Goal: Task Accomplishment & Management: Use online tool/utility

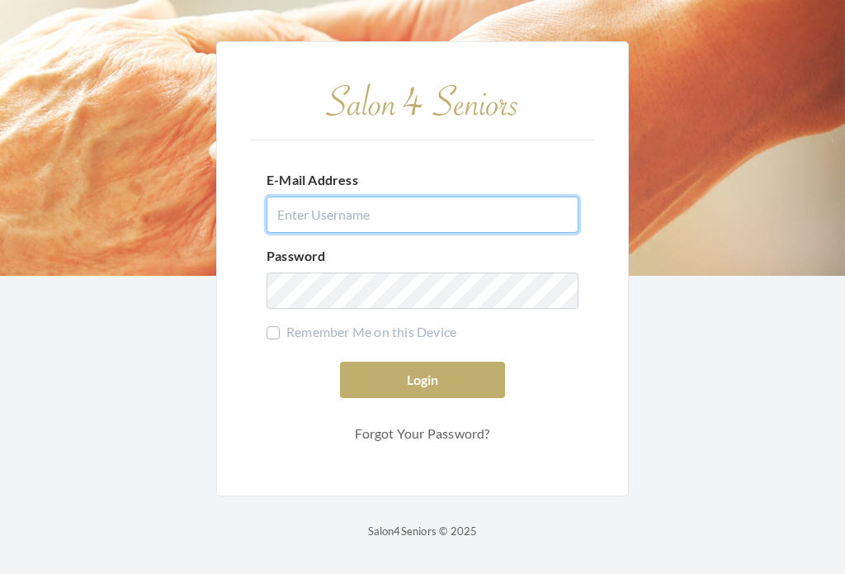
type input "[EMAIL_ADDRESS][DOMAIN_NAME]"
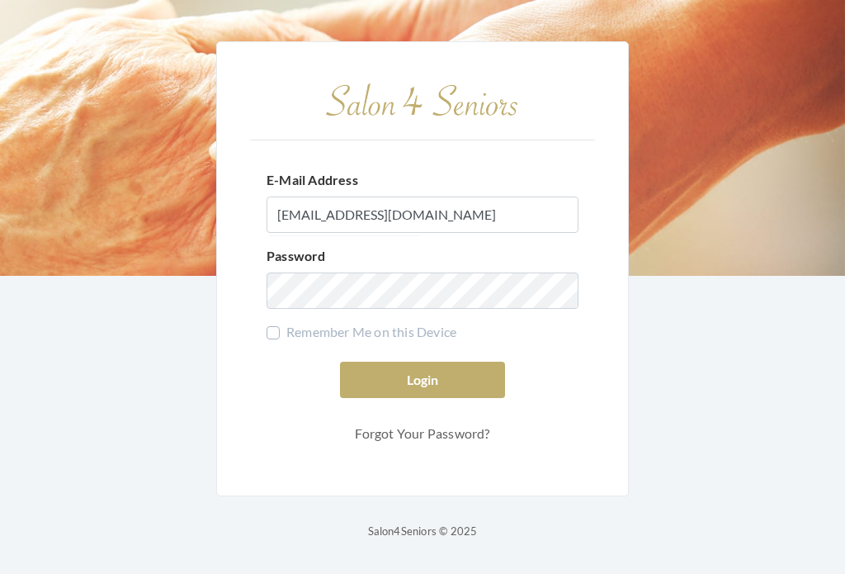
click at [423, 392] on button "Login" at bounding box center [422, 380] width 165 height 36
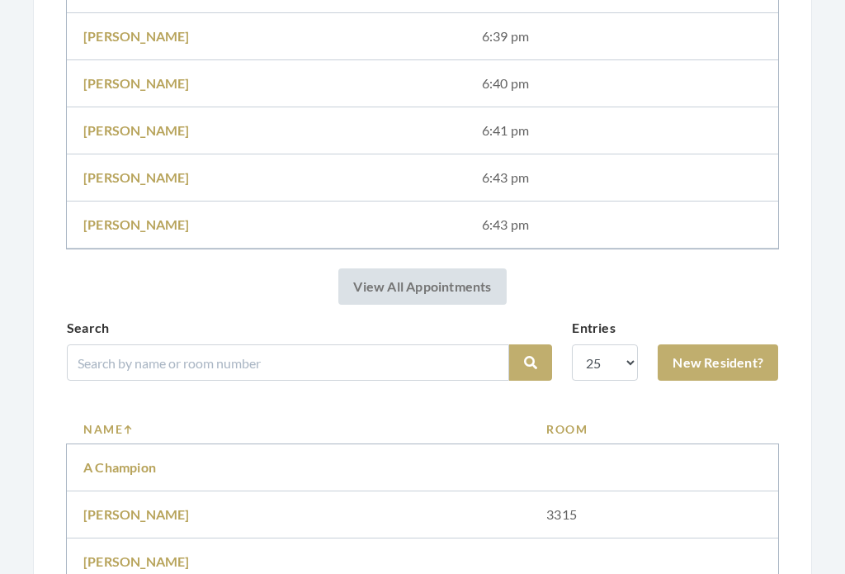
scroll to position [591, 0]
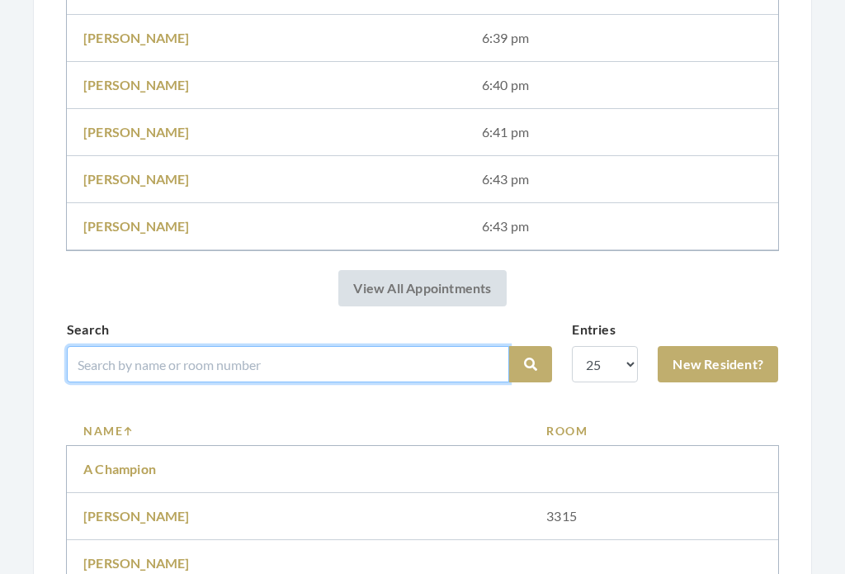
click at [464, 359] on input "search" at bounding box center [288, 364] width 442 height 36
type input "Smith"
click at [531, 364] on button "Search" at bounding box center [530, 364] width 43 height 36
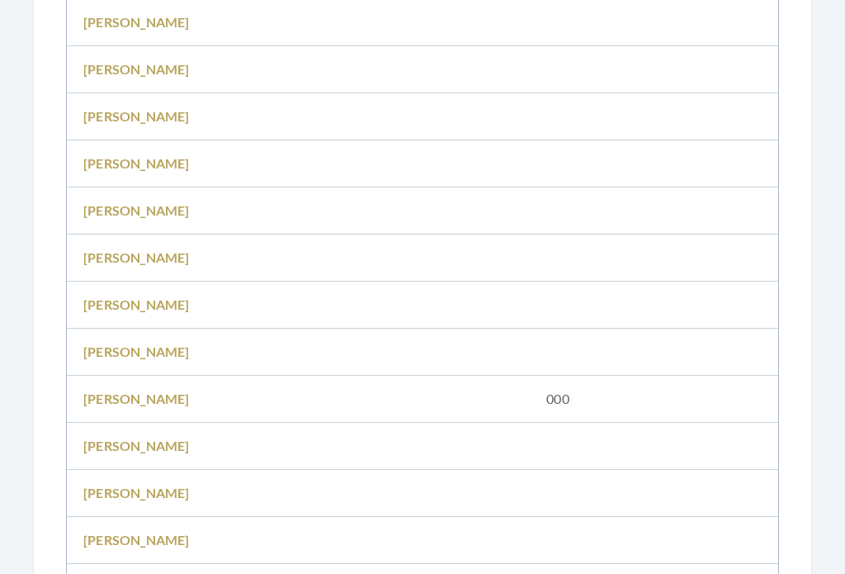
scroll to position [1274, 0]
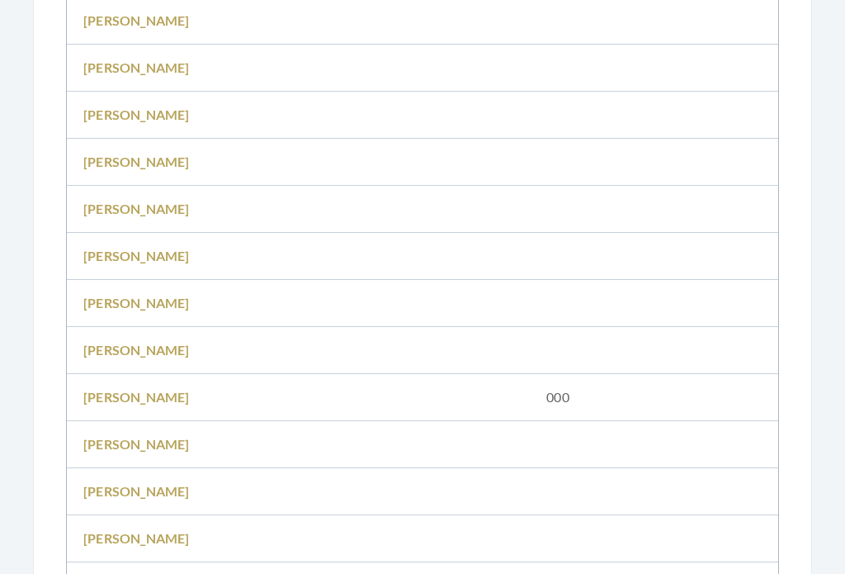
click at [166, 480] on td "Sarah Smith" at bounding box center [298, 492] width 463 height 47
click at [130, 490] on link "[PERSON_NAME]" at bounding box center [136, 492] width 106 height 16
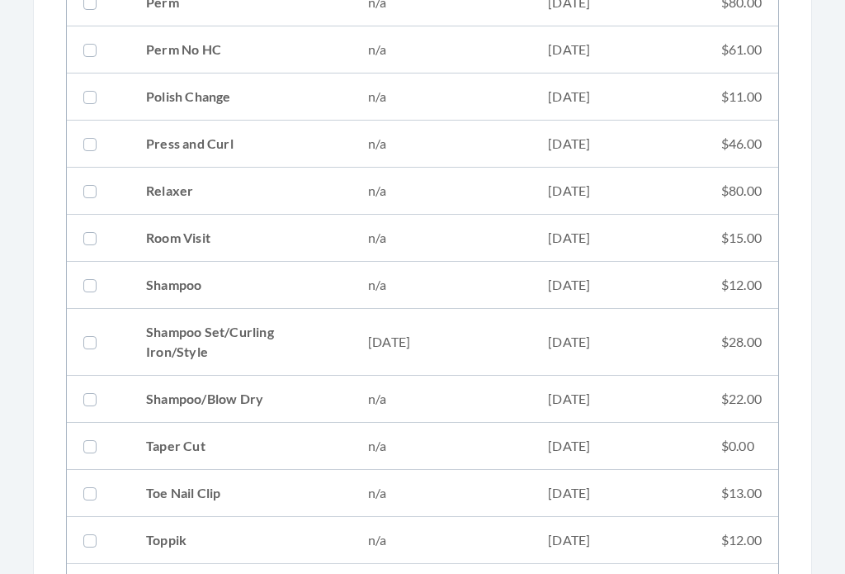
scroll to position [1774, 0]
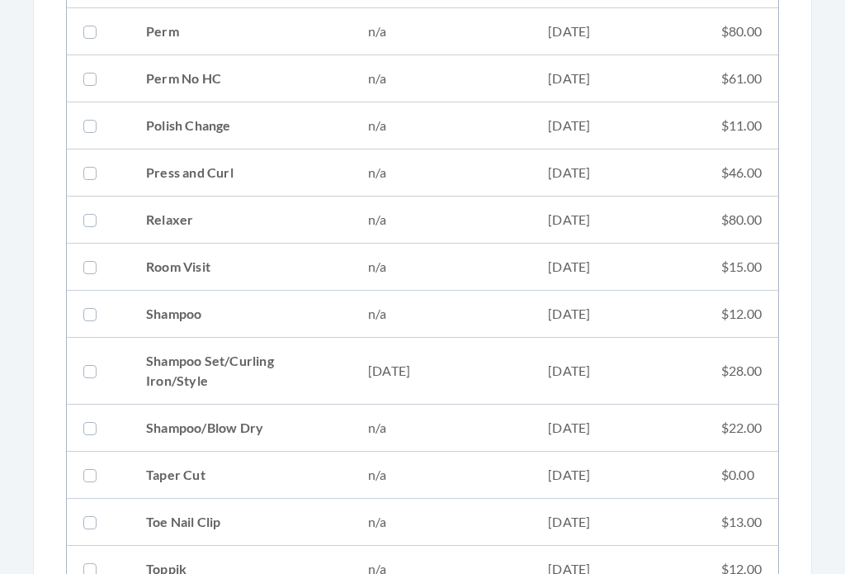
click at [608, 366] on td "08/13/2025" at bounding box center [618, 371] width 173 height 67
checkbox input "true"
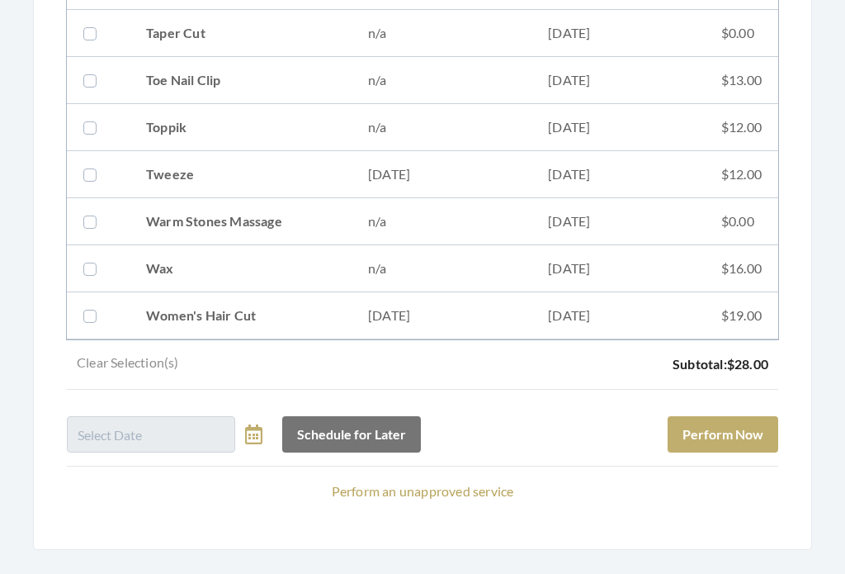
scroll to position [2234, 0]
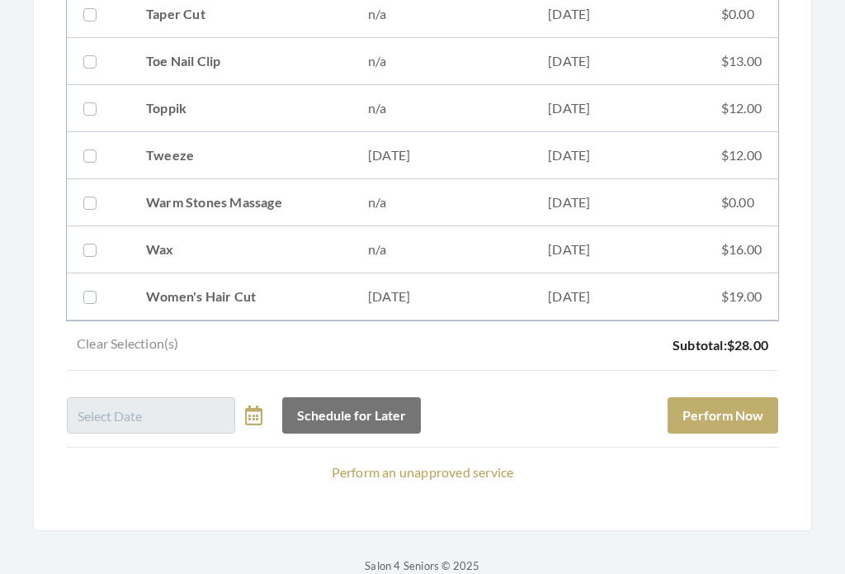
click at [745, 409] on button "Perform Now" at bounding box center [723, 416] width 111 height 36
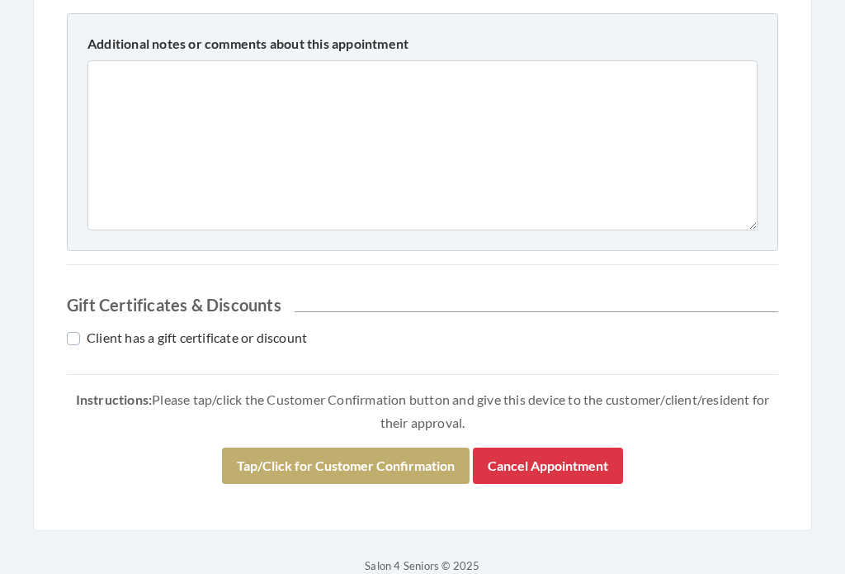
click at [382, 454] on button "Tap/Click for Customer Confirmation" at bounding box center [346, 466] width 248 height 36
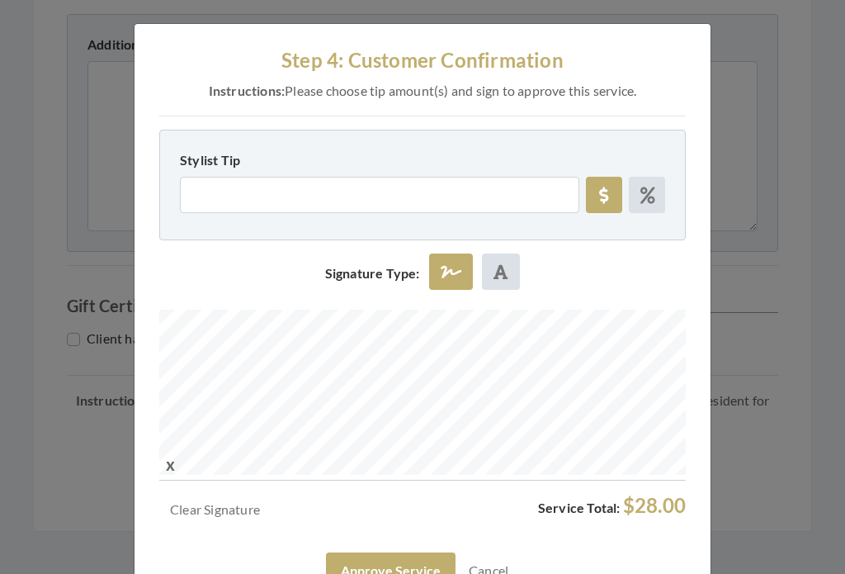
click at [441, 559] on button "Approve Service" at bounding box center [391, 570] width 130 height 36
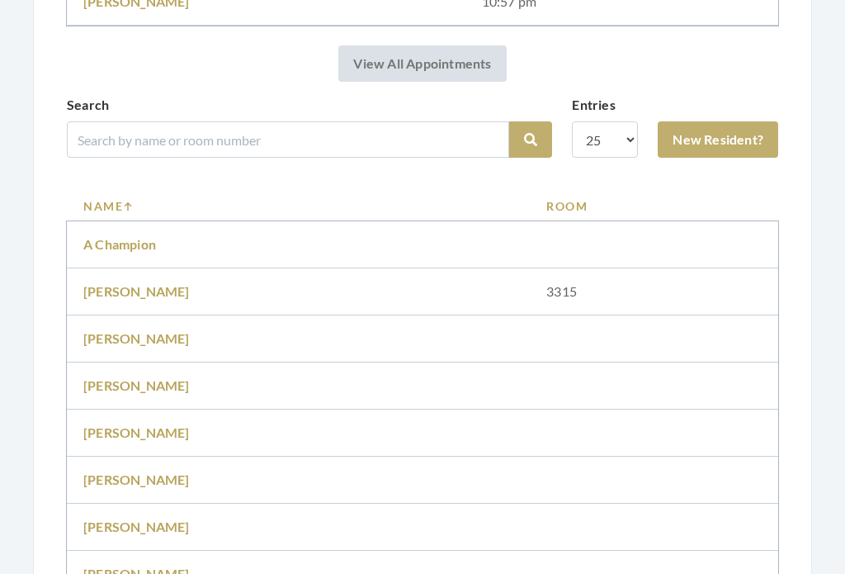
scroll to position [956, 0]
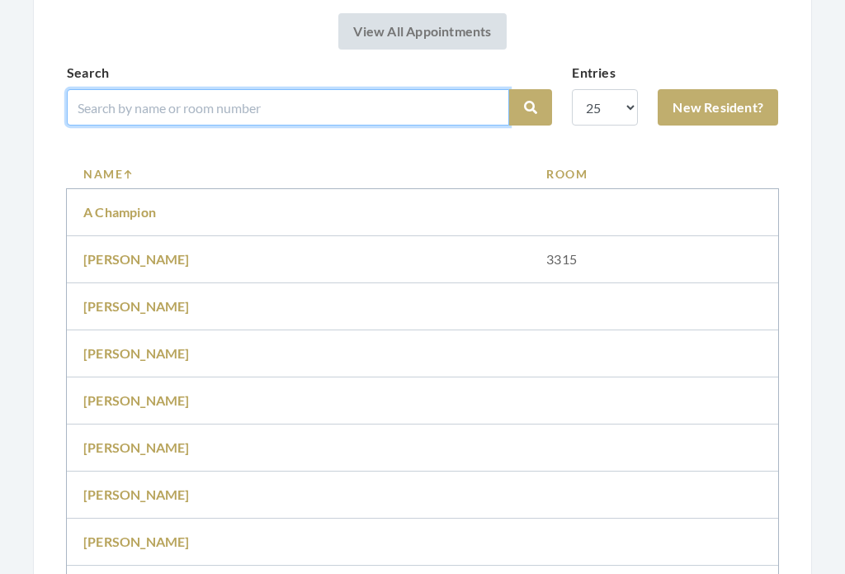
click at [308, 91] on input "search" at bounding box center [288, 107] width 442 height 36
click at [283, 102] on input "search" at bounding box center [288, 107] width 442 height 36
type input "Farre"
click at [531, 107] on button "Search" at bounding box center [530, 107] width 43 height 36
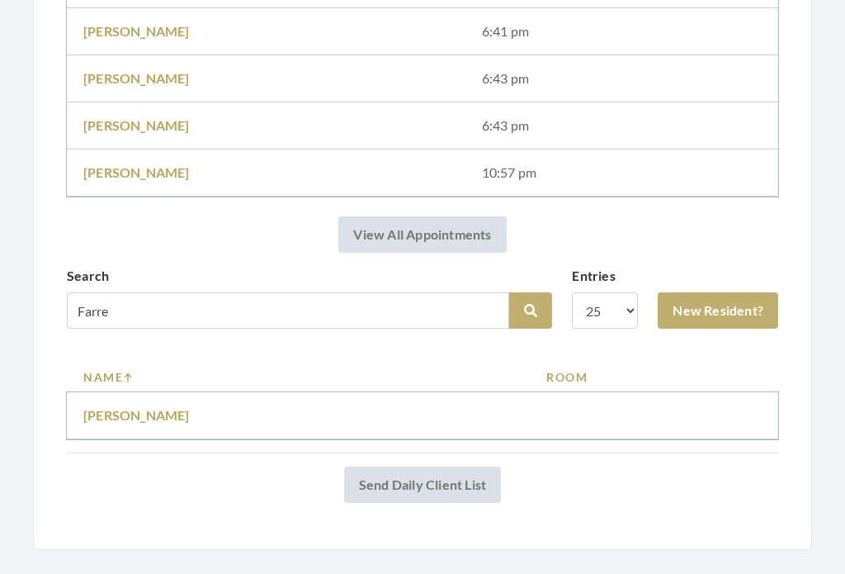
scroll to position [692, 0]
click at [138, 412] on link "[PERSON_NAME]" at bounding box center [136, 415] width 106 height 16
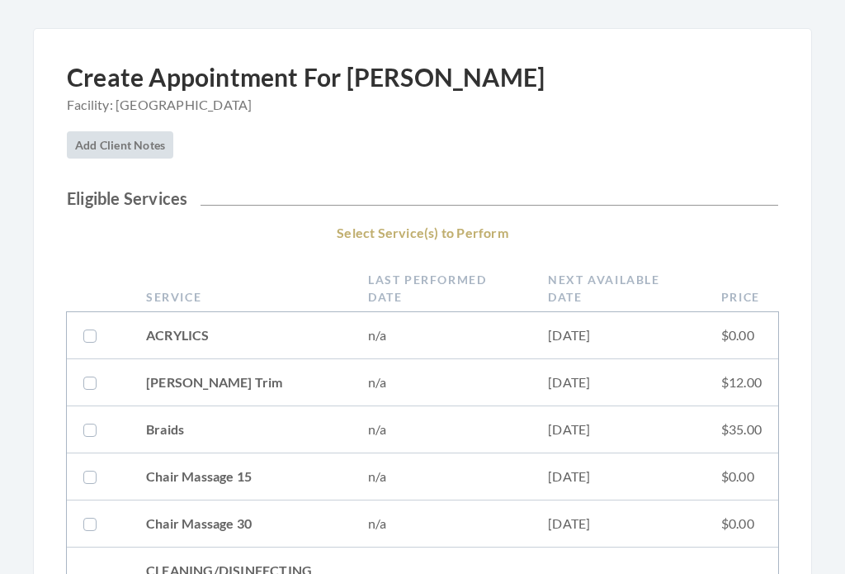
scroll to position [135, 0]
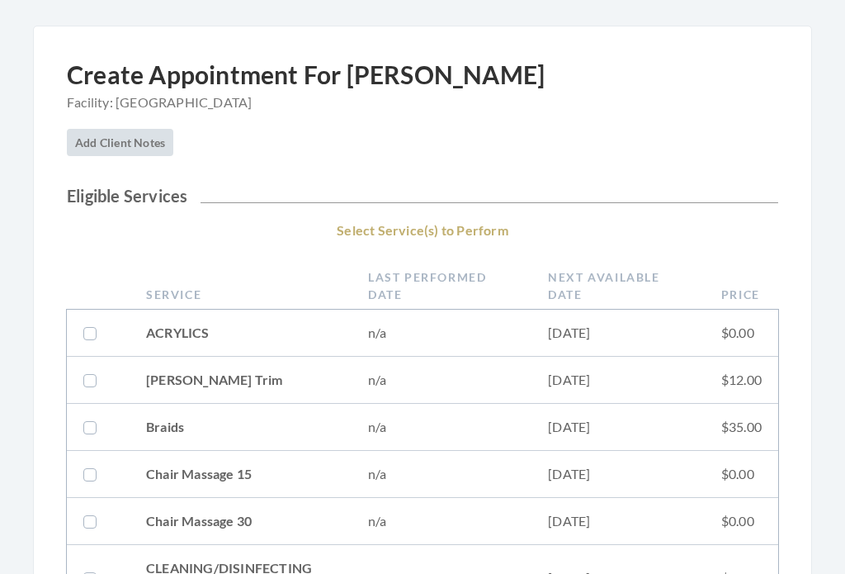
click at [551, 428] on td "06/26/2024" at bounding box center [618, 427] width 173 height 47
checkbox input "true"
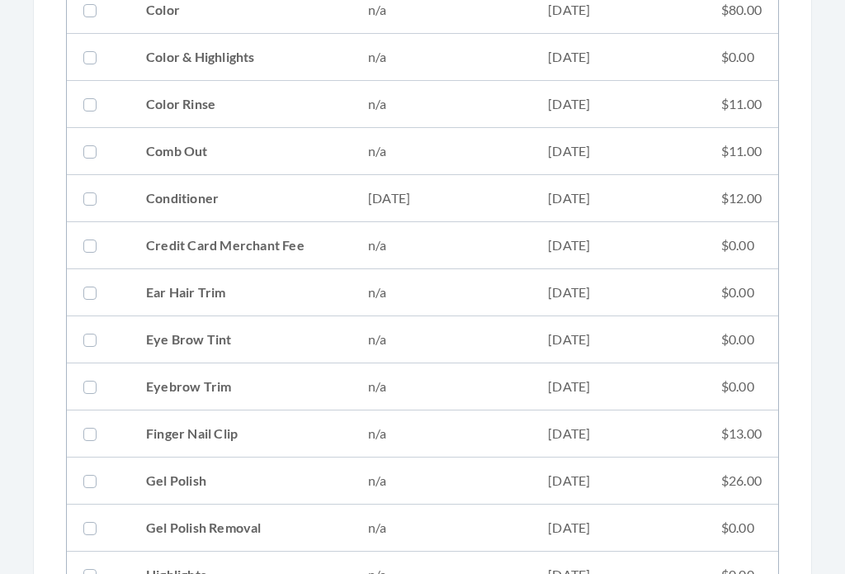
scroll to position [770, 0]
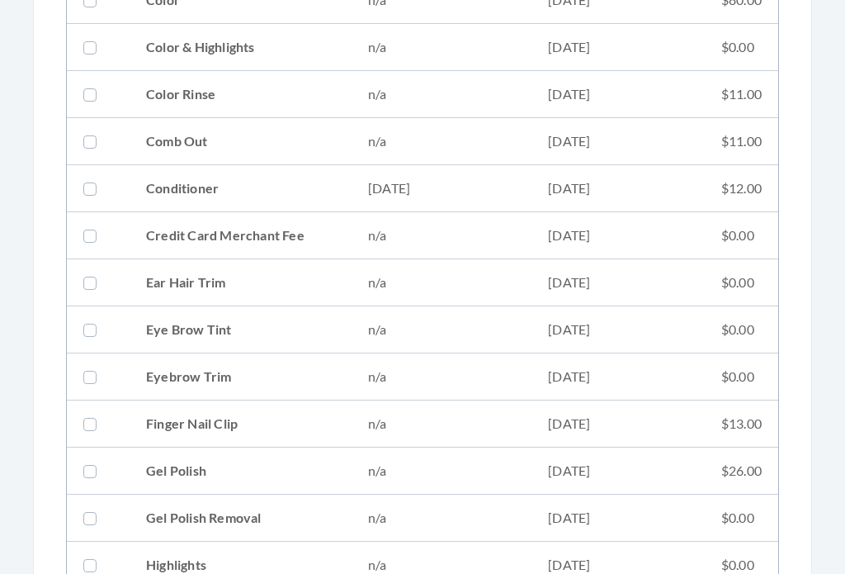
click at [586, 188] on td "07/02/2025" at bounding box center [618, 188] width 173 height 47
checkbox input "true"
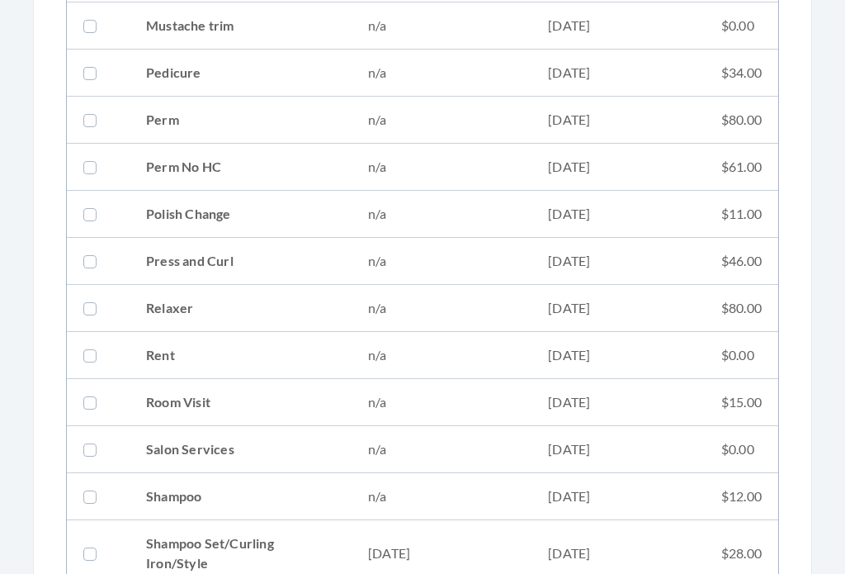
scroll to position [1686, 0]
click at [505, 486] on td "n/a" at bounding box center [442, 496] width 180 height 47
checkbox input "true"
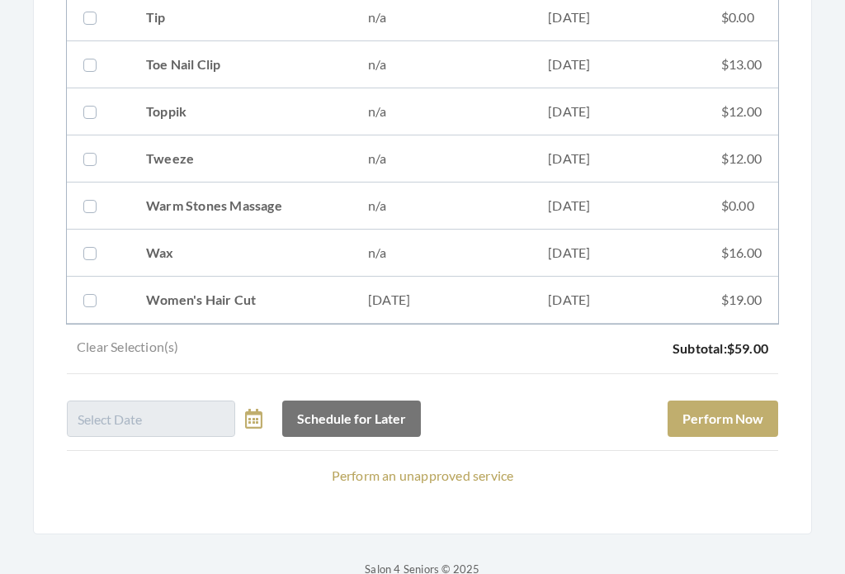
scroll to position [2375, 0]
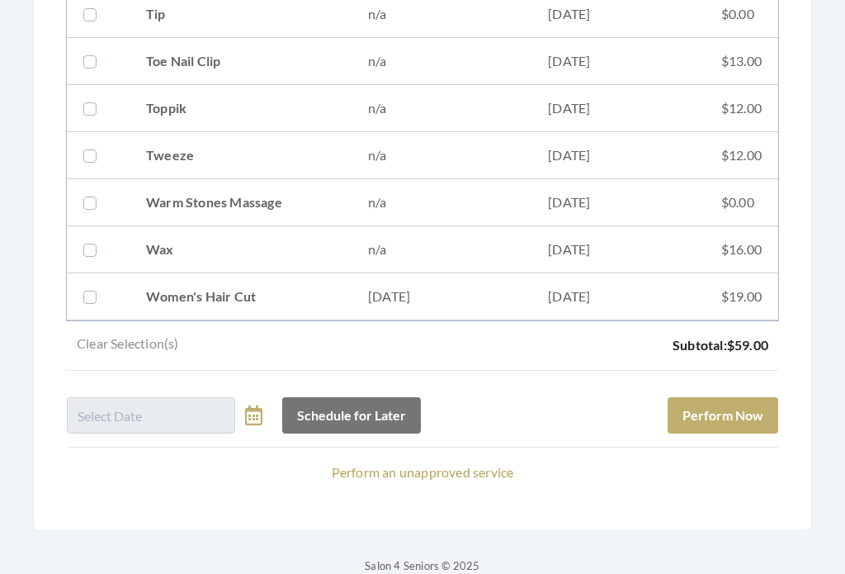
click at [750, 405] on button "Perform Now" at bounding box center [723, 416] width 111 height 36
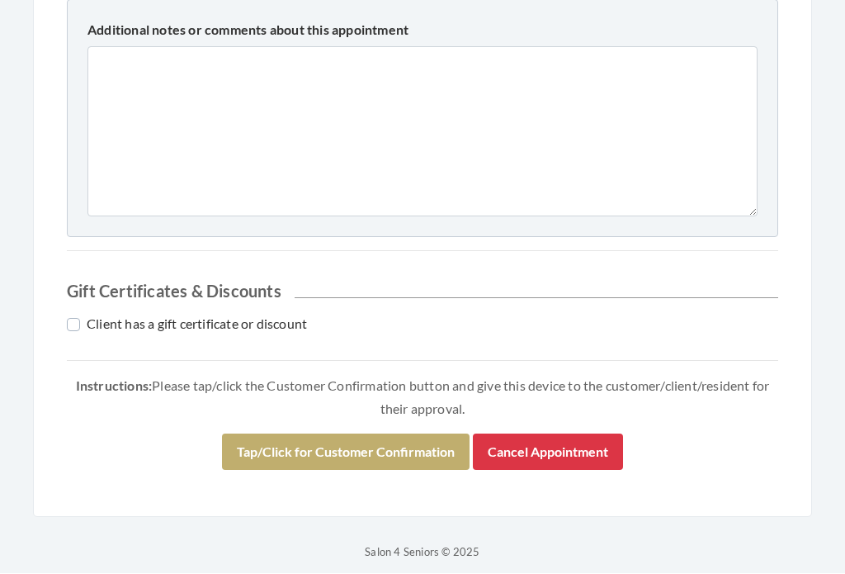
scroll to position [851, 0]
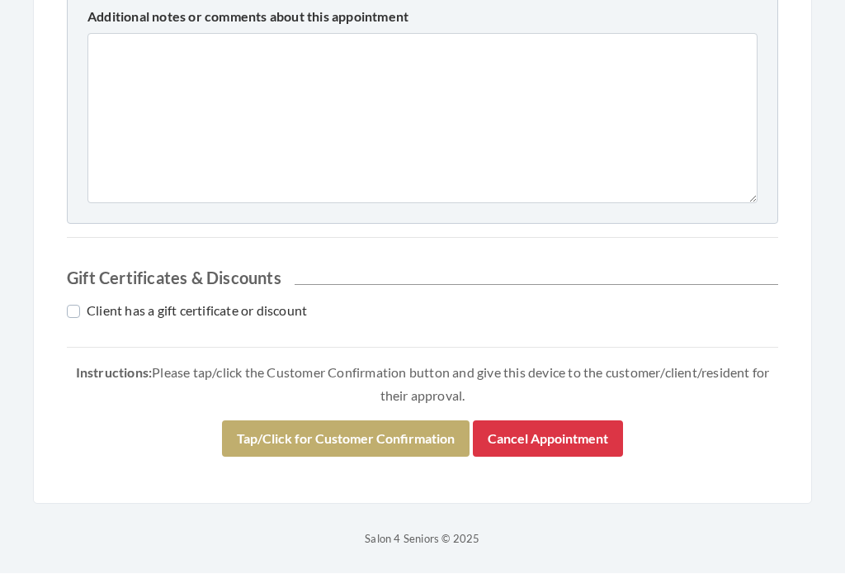
click at [406, 429] on button "Tap/Click for Customer Confirmation" at bounding box center [346, 439] width 248 height 36
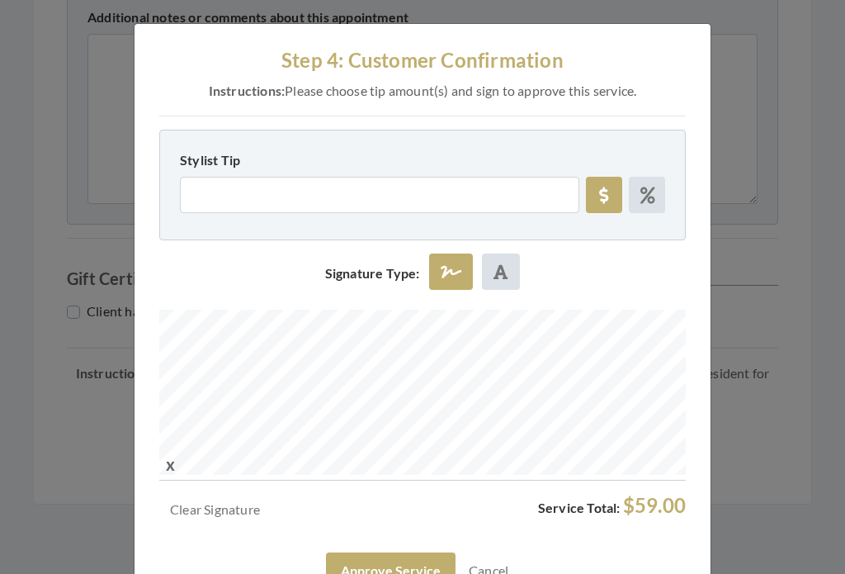
click at [419, 563] on button "Approve Service" at bounding box center [391, 570] width 130 height 36
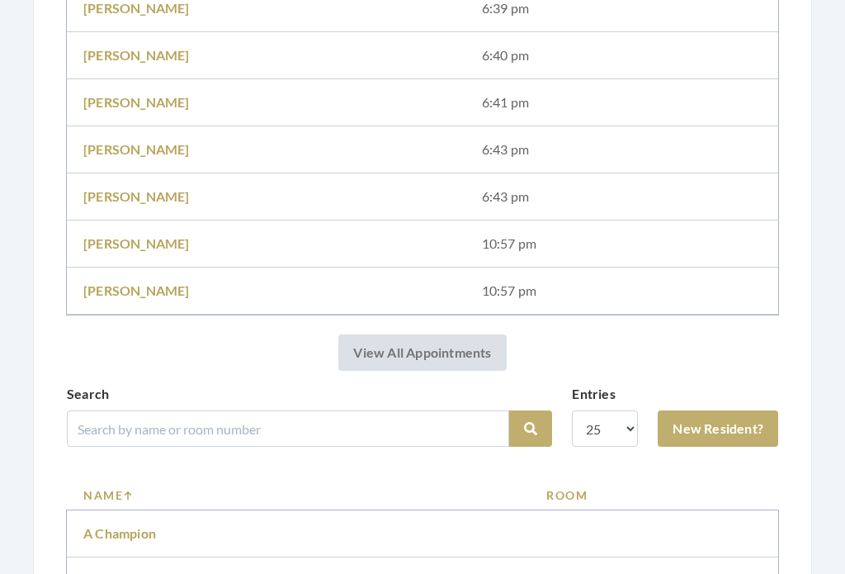
scroll to position [681, 0]
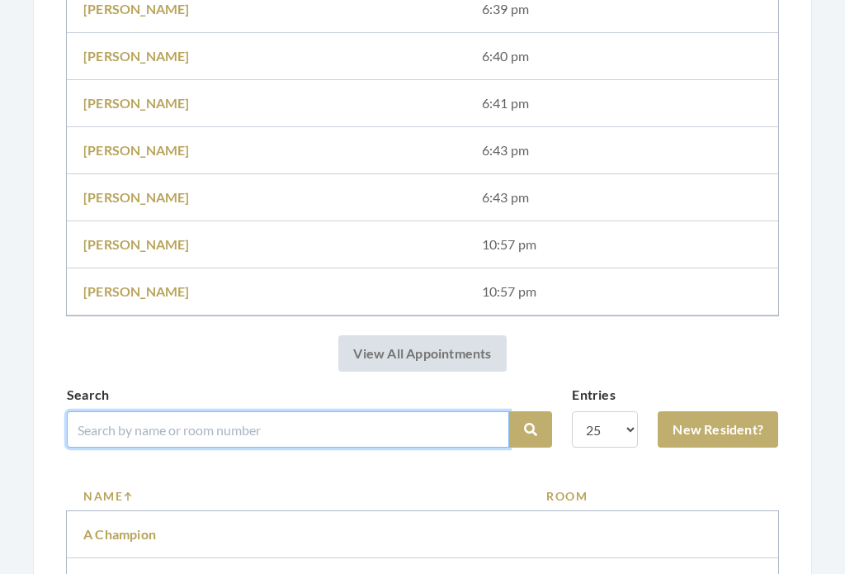
click at [386, 414] on input "search" at bounding box center [288, 429] width 442 height 36
type input "Champ"
click at [531, 429] on button "Search" at bounding box center [530, 429] width 43 height 36
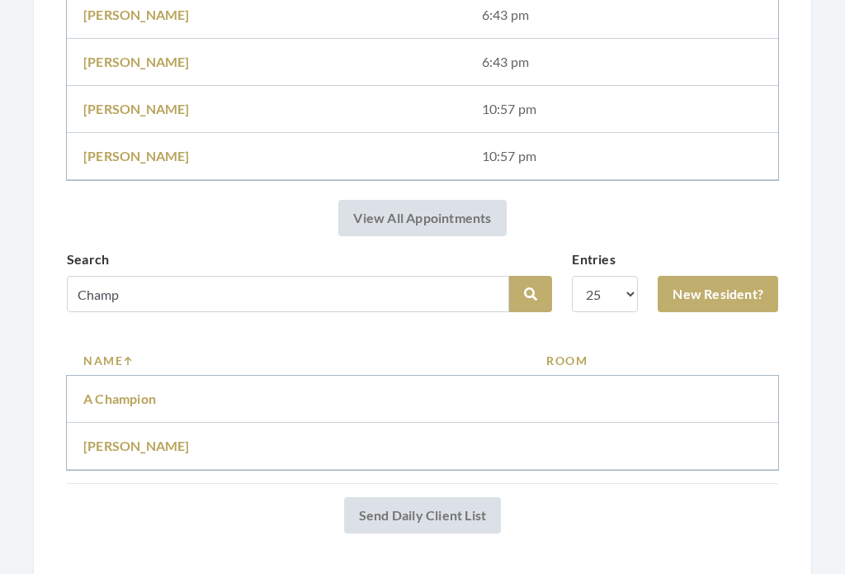
scroll to position [756, 0]
click at [158, 441] on link "[PERSON_NAME]" at bounding box center [136, 445] width 106 height 16
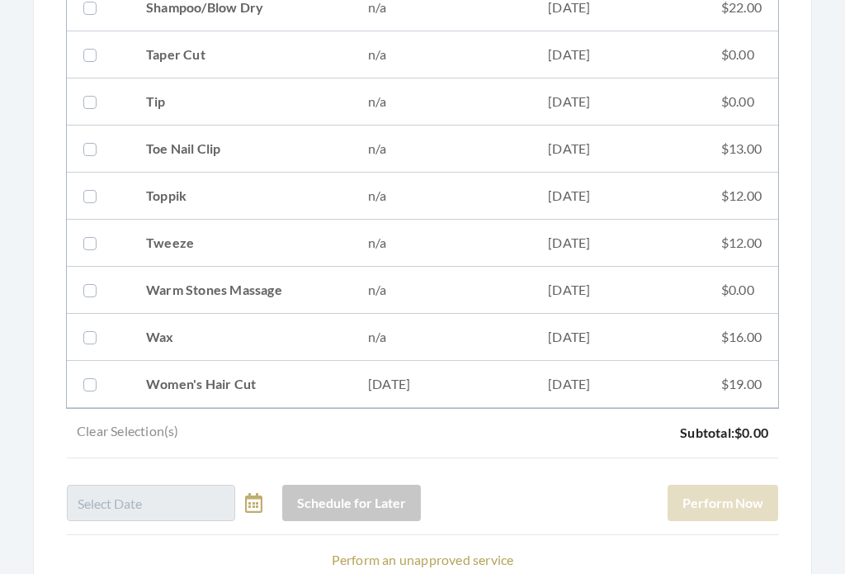
scroll to position [2283, 0]
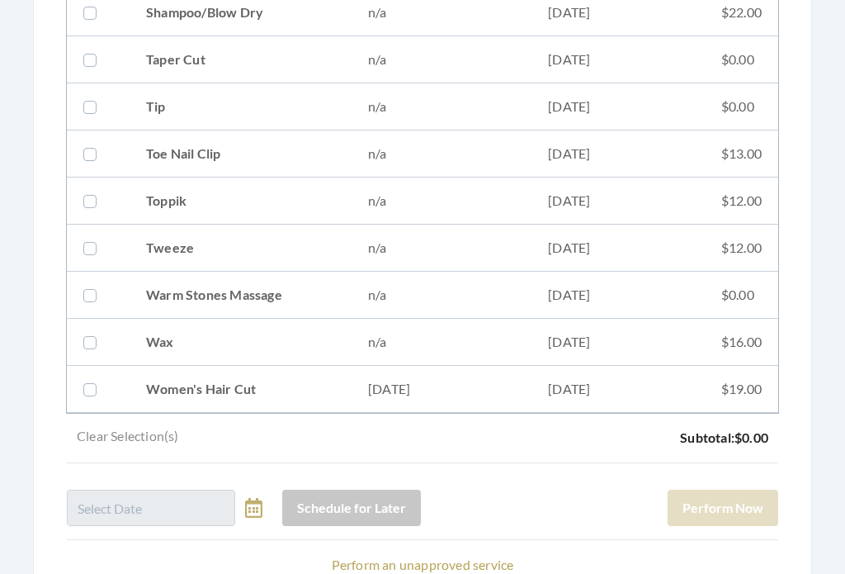
click at [682, 390] on td "04/29/2025" at bounding box center [618, 389] width 173 height 47
checkbox input "true"
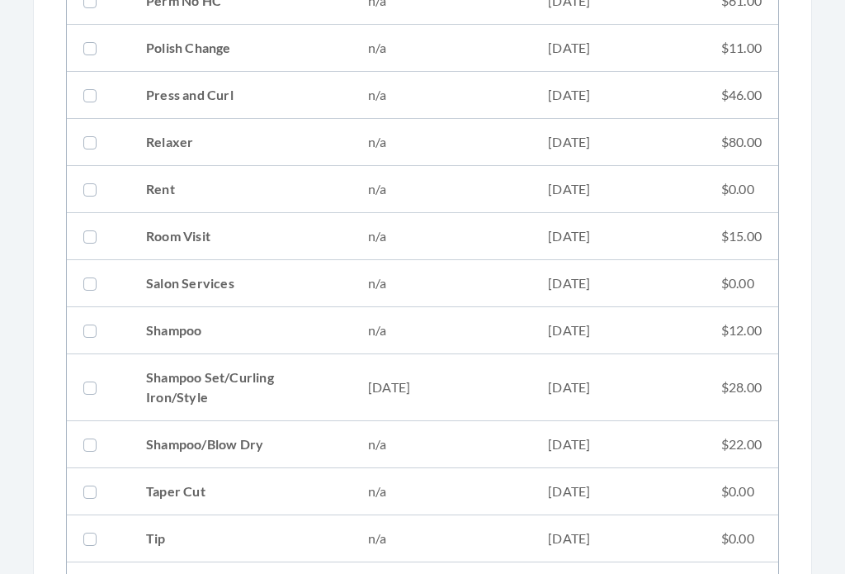
scroll to position [1851, 0]
click at [637, 383] on td "08/05/2025" at bounding box center [618, 388] width 173 height 67
checkbox input "true"
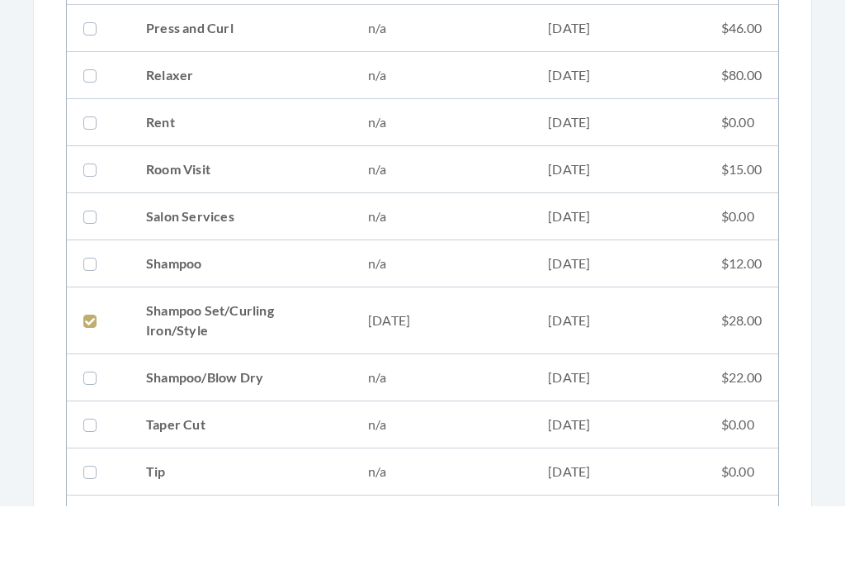
scroll to position [2375, 0]
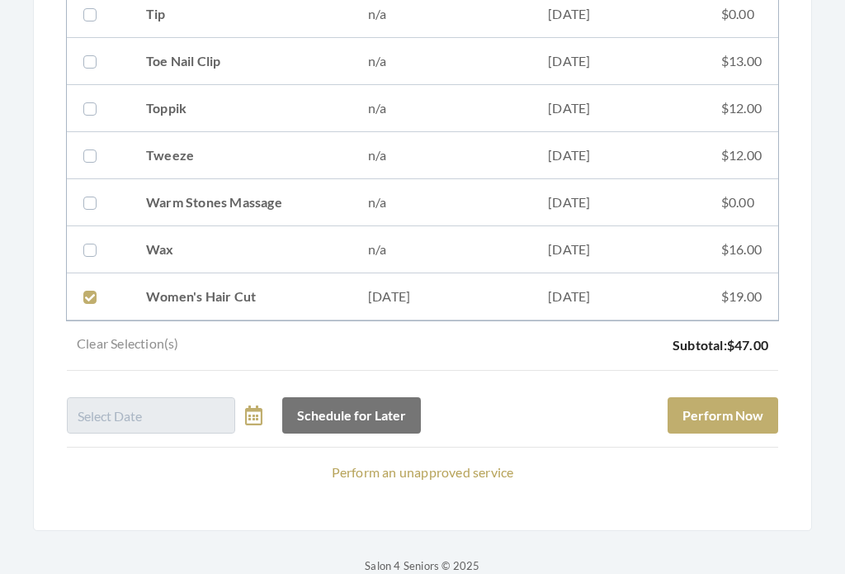
click at [740, 413] on button "Perform Now" at bounding box center [723, 416] width 111 height 36
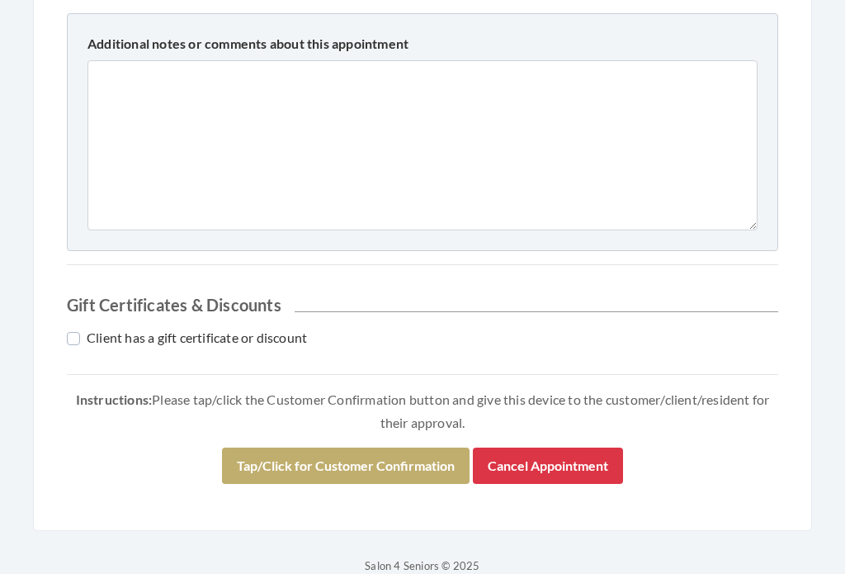
click at [417, 470] on button "Tap/Click for Customer Confirmation" at bounding box center [346, 466] width 248 height 36
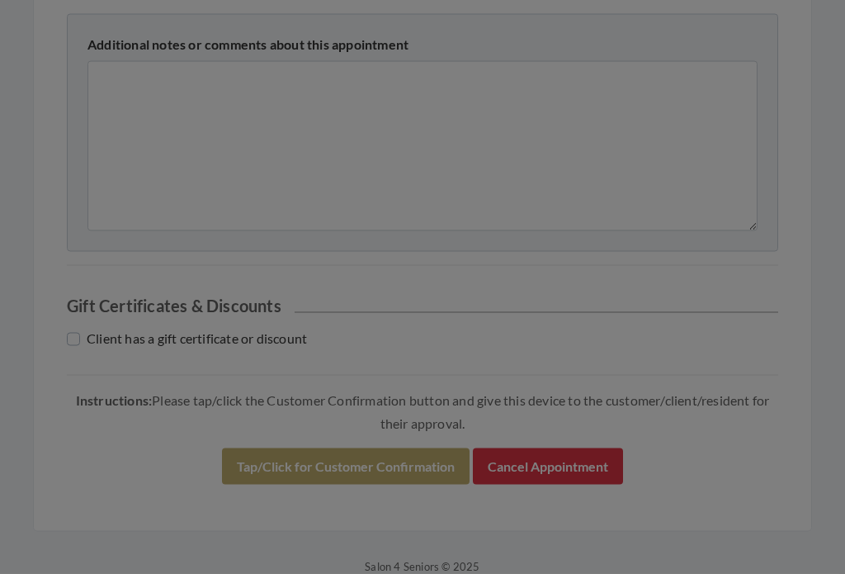
scroll to position [777, 0]
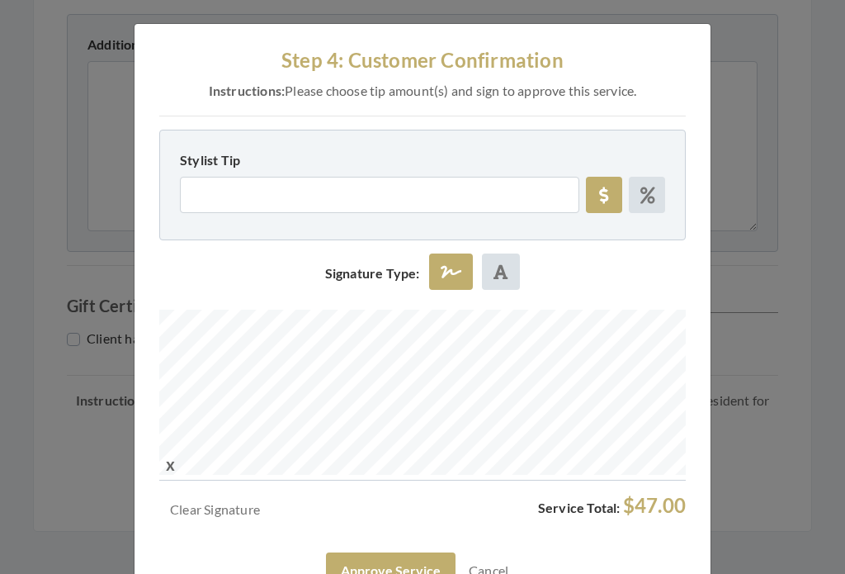
click at [436, 552] on button "Approve Service" at bounding box center [391, 570] width 130 height 36
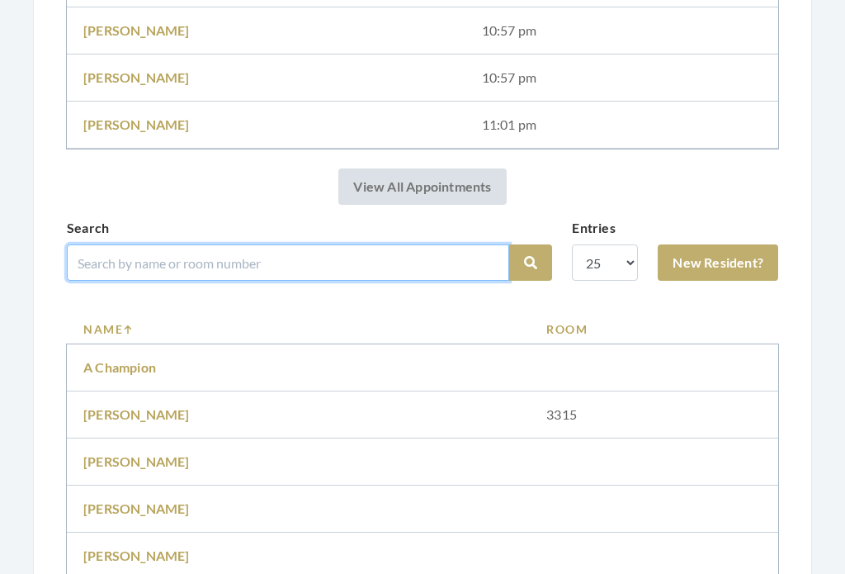
click at [384, 251] on input "search" at bounding box center [288, 262] width 442 height 36
type input "Len"
click at [531, 263] on button "Search" at bounding box center [530, 263] width 43 height 36
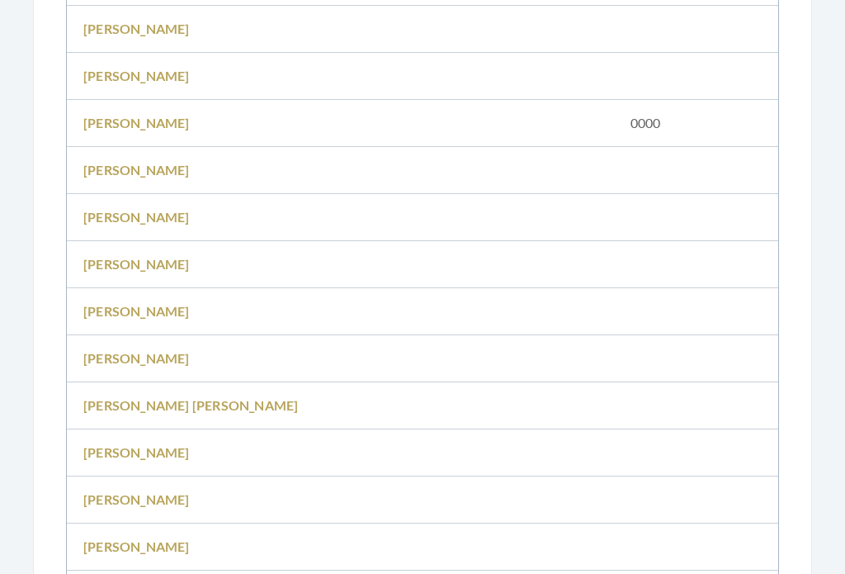
scroll to position [1688, 0]
click at [158, 357] on td "[PERSON_NAME]" at bounding box center [340, 360] width 547 height 47
click at [124, 361] on link "[PERSON_NAME]" at bounding box center [136, 360] width 106 height 16
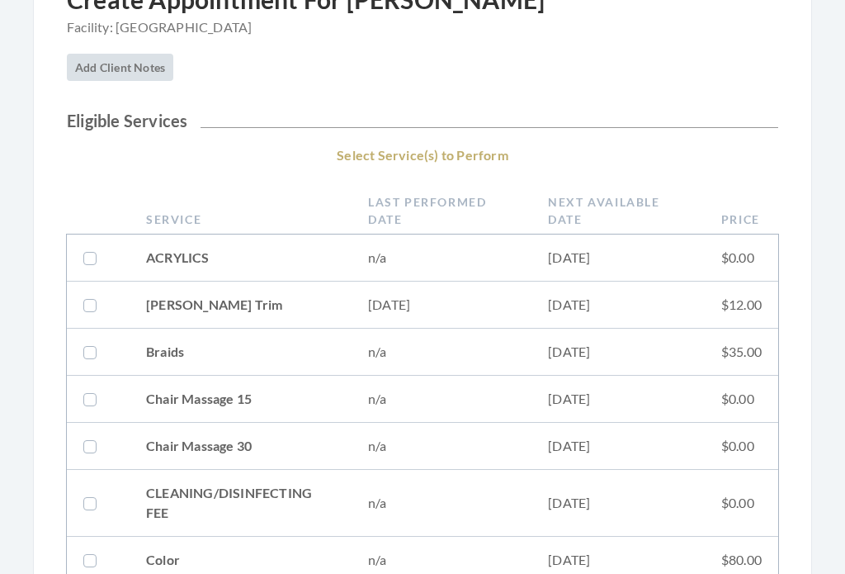
scroll to position [213, 0]
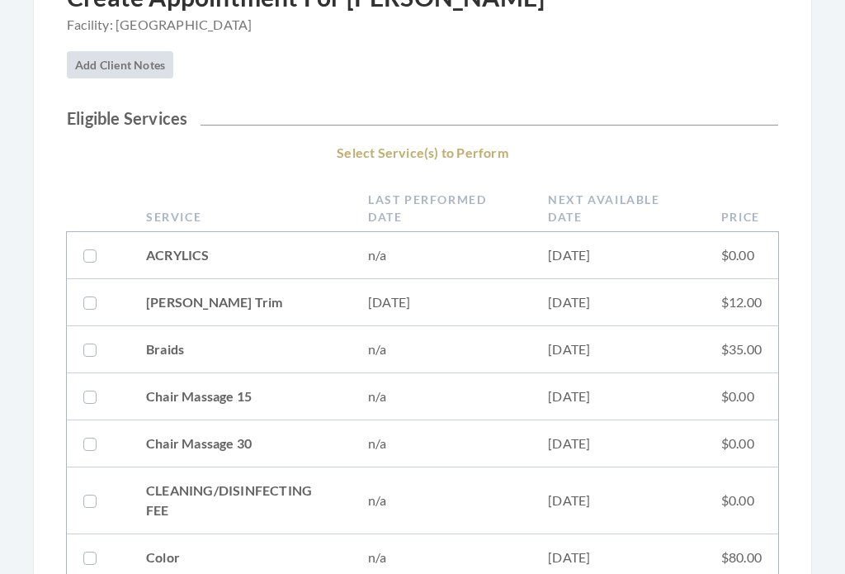
click at [561, 293] on td "[DATE]" at bounding box center [618, 302] width 173 height 47
checkbox input "true"
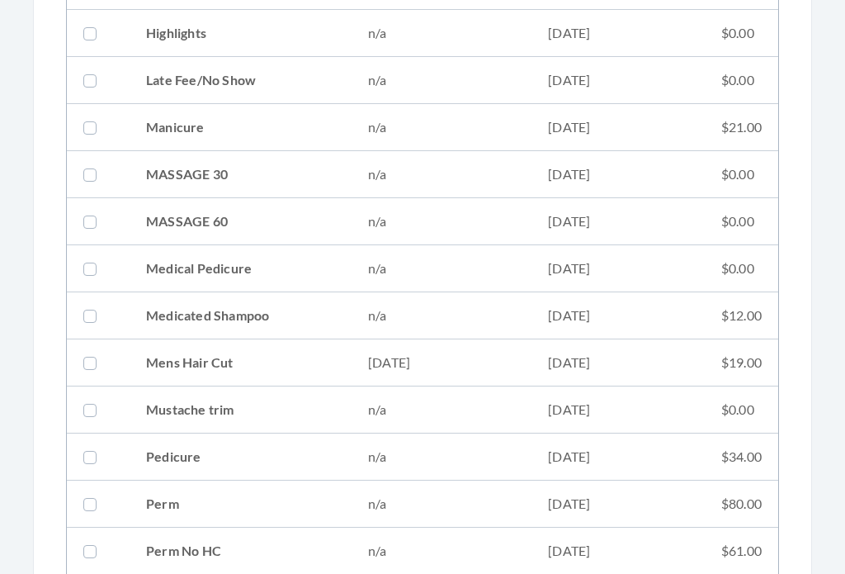
scroll to position [1302, 0]
click at [546, 358] on td "05/28/2025" at bounding box center [618, 362] width 173 height 47
checkbox input "true"
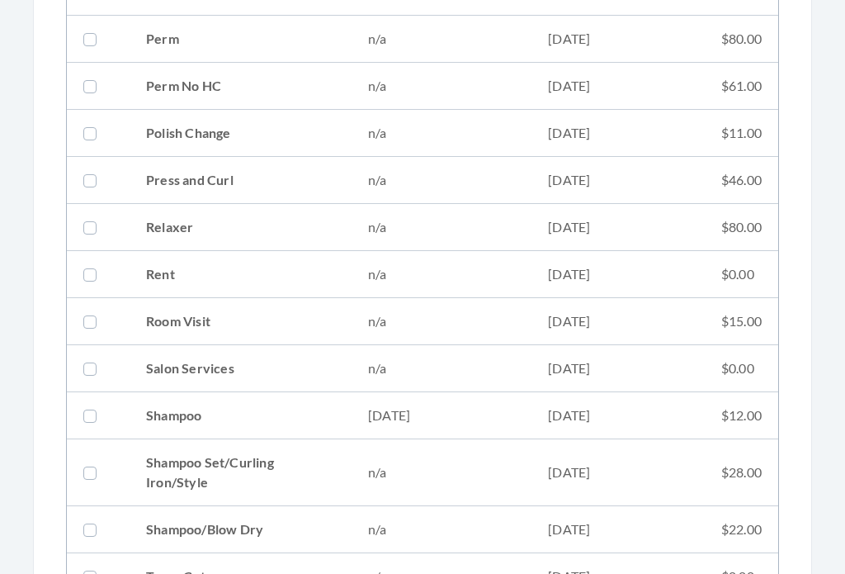
scroll to position [1767, 0]
click at [532, 415] on td "05/28/2025" at bounding box center [618, 415] width 173 height 47
checkbox input "true"
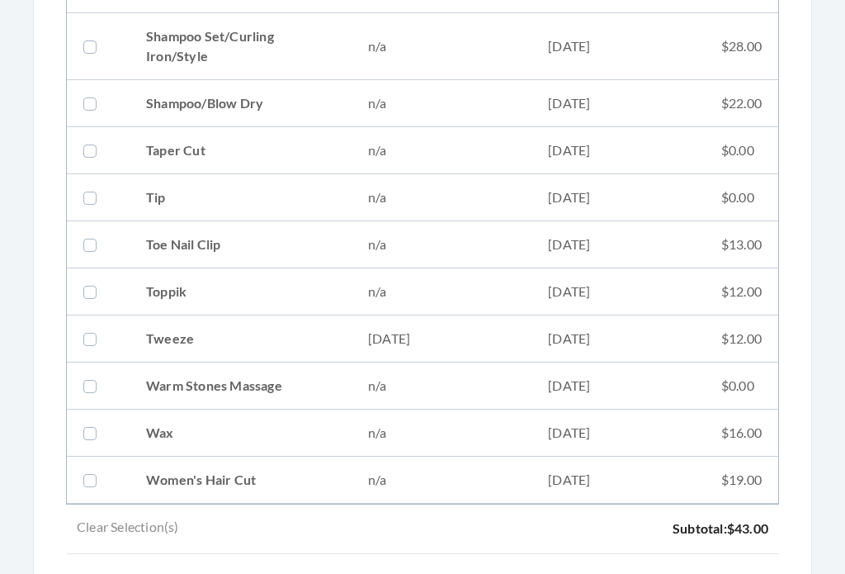
scroll to position [2375, 0]
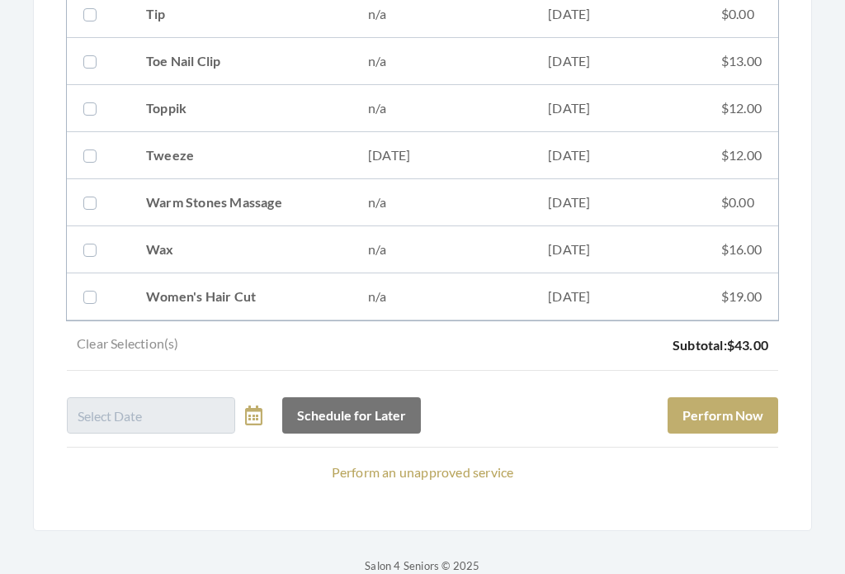
click at [748, 405] on button "Perform Now" at bounding box center [723, 416] width 111 height 36
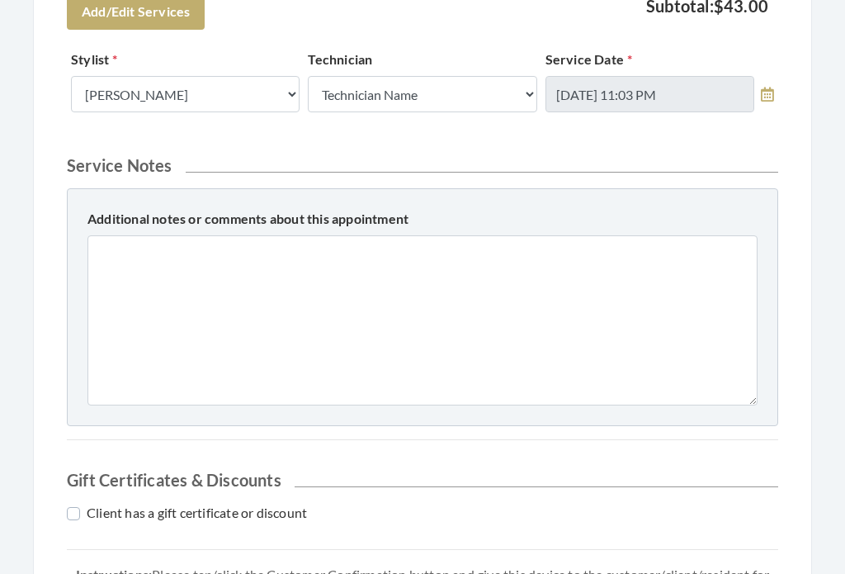
scroll to position [824, 0]
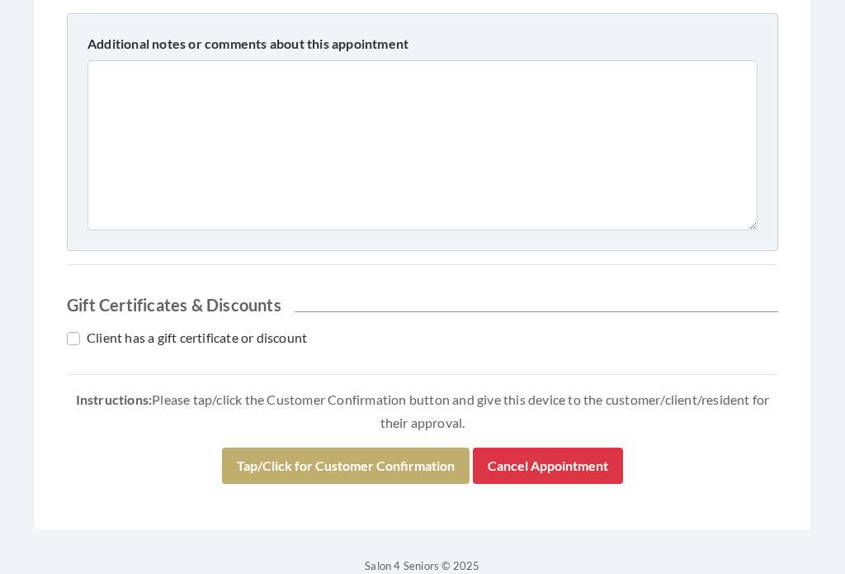
click at [400, 461] on button "Tap/Click for Customer Confirmation" at bounding box center [346, 466] width 248 height 36
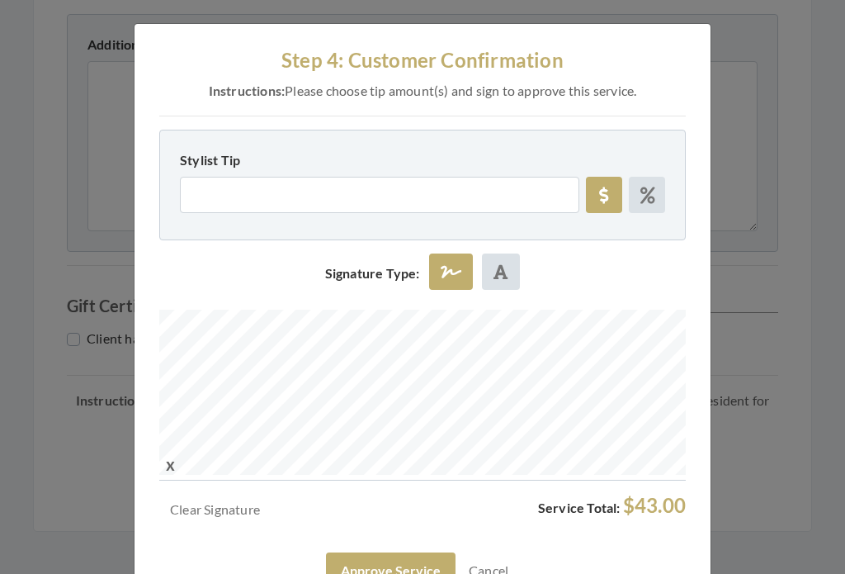
click at [418, 558] on button "Approve Service" at bounding box center [391, 570] width 130 height 36
